Goal: Task Accomplishment & Management: Manage account settings

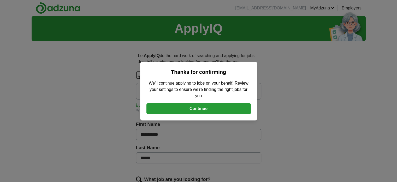
click at [200, 108] on button "Continue" at bounding box center [199, 108] width 104 height 11
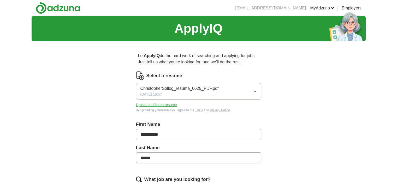
scroll to position [26, 0]
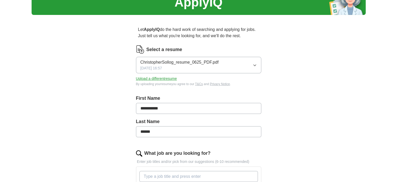
click at [254, 63] on icon "button" at bounding box center [255, 65] width 4 height 4
click at [159, 78] on button "Upload a different resume" at bounding box center [156, 78] width 41 height 5
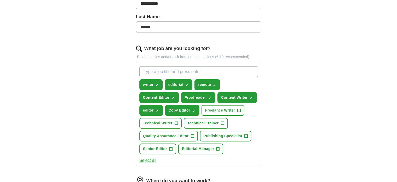
scroll to position [157, 0]
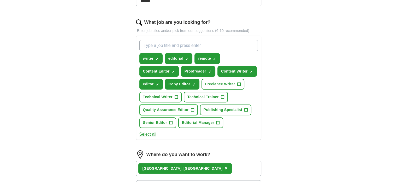
click at [193, 108] on span "+" at bounding box center [192, 110] width 3 height 4
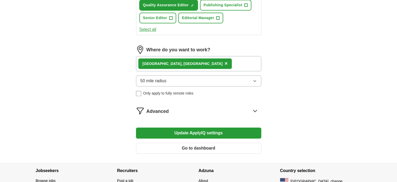
scroll to position [287, 0]
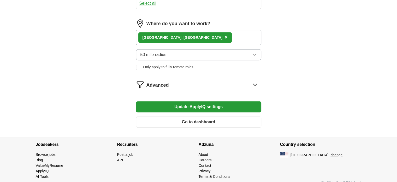
click at [255, 53] on icon "button" at bounding box center [255, 55] width 4 height 4
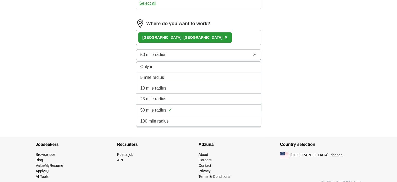
click at [163, 119] on span "100 mile radius" at bounding box center [155, 121] width 28 height 6
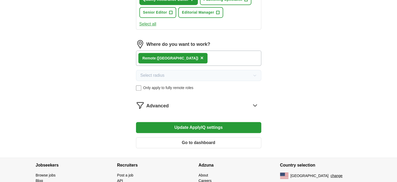
scroll to position [293, 0]
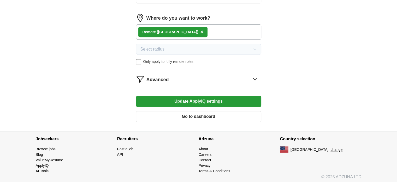
click at [195, 98] on button "Update ApplyIQ settings" at bounding box center [198, 101] width 125 height 11
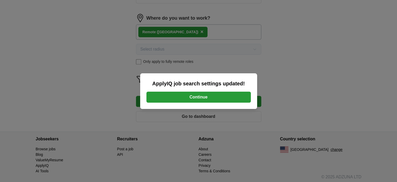
click at [202, 97] on button "Continue" at bounding box center [199, 96] width 104 height 11
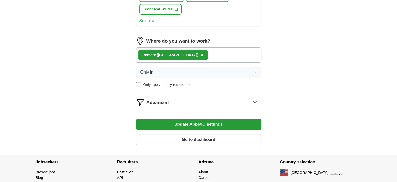
scroll to position [292, 0]
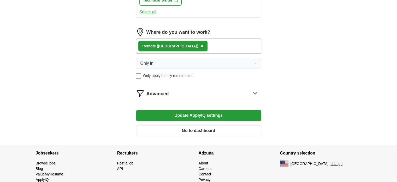
click at [254, 91] on icon at bounding box center [255, 93] width 8 height 8
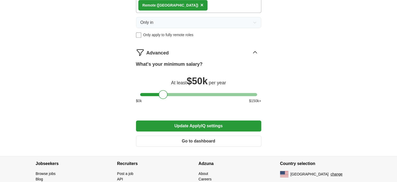
scroll to position [344, 0]
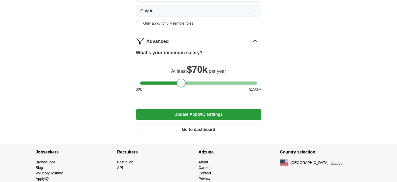
drag, startPoint x: 164, startPoint y: 80, endPoint x: 182, endPoint y: 82, distance: 18.1
click at [182, 82] on div at bounding box center [181, 82] width 9 height 9
click at [182, 83] on div at bounding box center [181, 82] width 9 height 9
click at [199, 113] on button "Update ApplyIQ settings" at bounding box center [198, 114] width 125 height 11
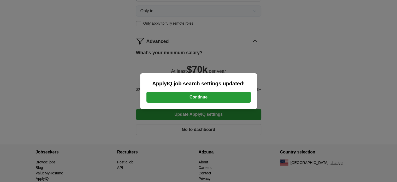
click at [199, 97] on button "Continue" at bounding box center [199, 96] width 104 height 11
